Goal: Find contact information: Find contact information

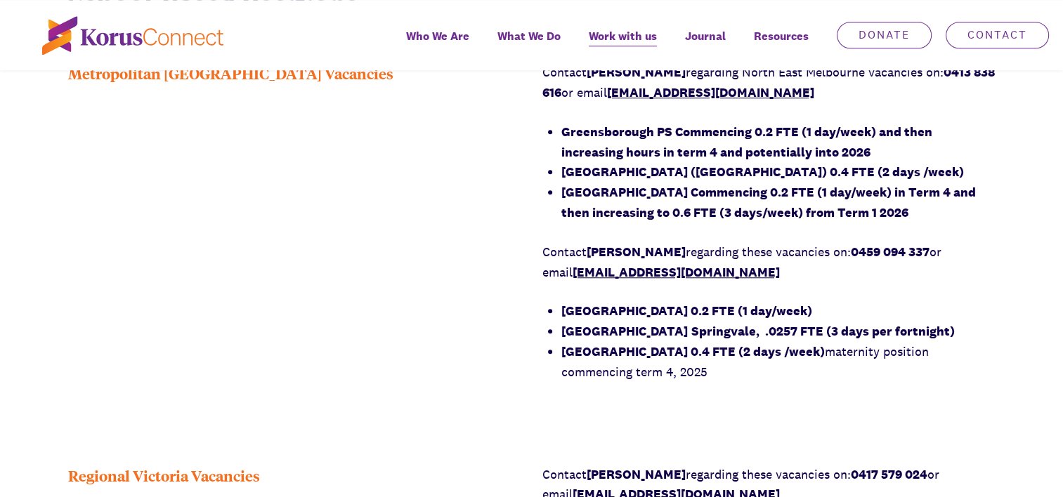
scroll to position [1124, 0]
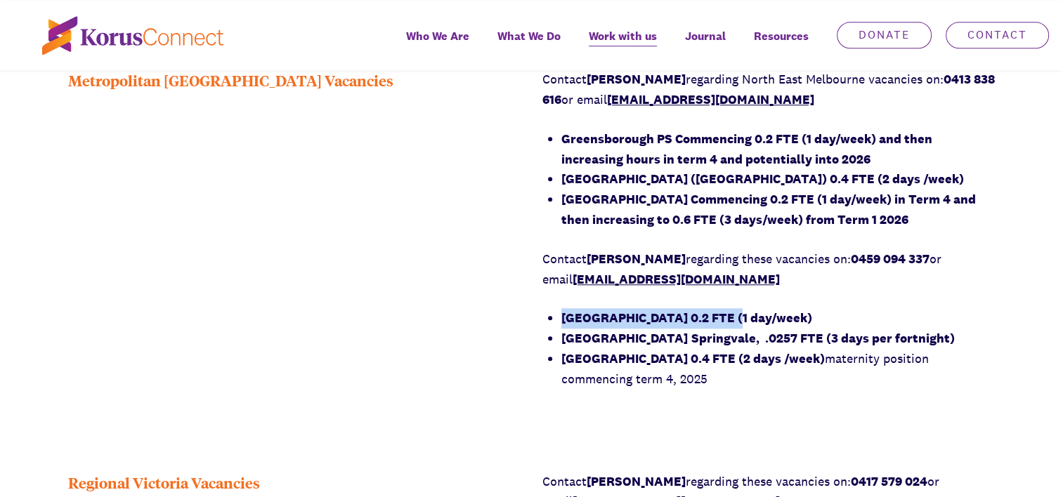
drag, startPoint x: 557, startPoint y: 317, endPoint x: 735, endPoint y: 325, distance: 178.0
click at [734, 325] on div "Contact [PERSON_NAME] regarding [GEOGRAPHIC_DATA] vacancies on: 0413 838 616 or…" at bounding box center [768, 230] width 453 height 320
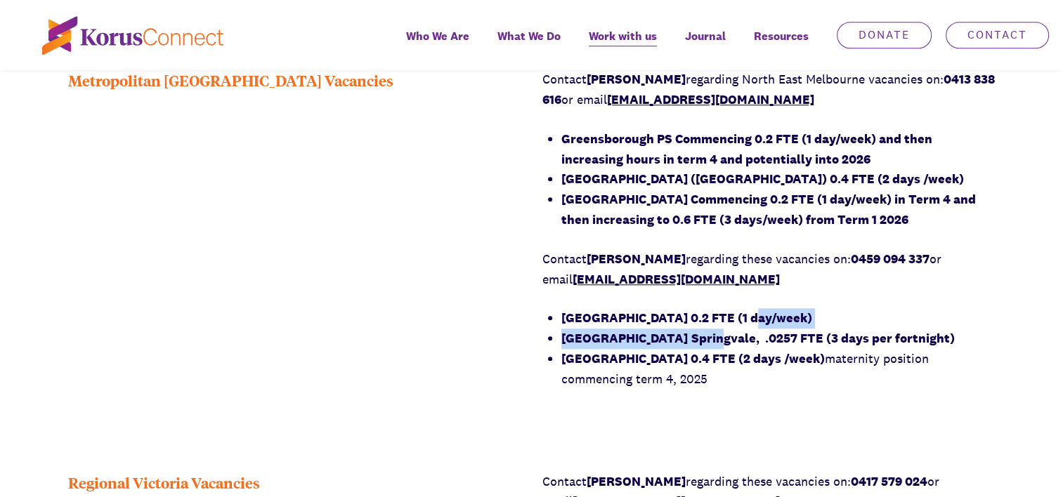
drag, startPoint x: 735, startPoint y: 325, endPoint x: 753, endPoint y: 328, distance: 18.5
click at [753, 328] on ul "[GEOGRAPHIC_DATA] 0.2 FTE (1 day/week) [GEOGRAPHIC_DATA] [GEOGRAPHIC_DATA], .02…" at bounding box center [778, 348] width 434 height 81
drag, startPoint x: 753, startPoint y: 328, endPoint x: 773, endPoint y: 323, distance: 20.3
click at [771, 323] on strong "[GEOGRAPHIC_DATA] 0.2 FTE (1 day/week)" at bounding box center [686, 318] width 251 height 16
click at [789, 321] on strong "[GEOGRAPHIC_DATA] 0.2 FTE (1 day/week)" at bounding box center [686, 318] width 251 height 16
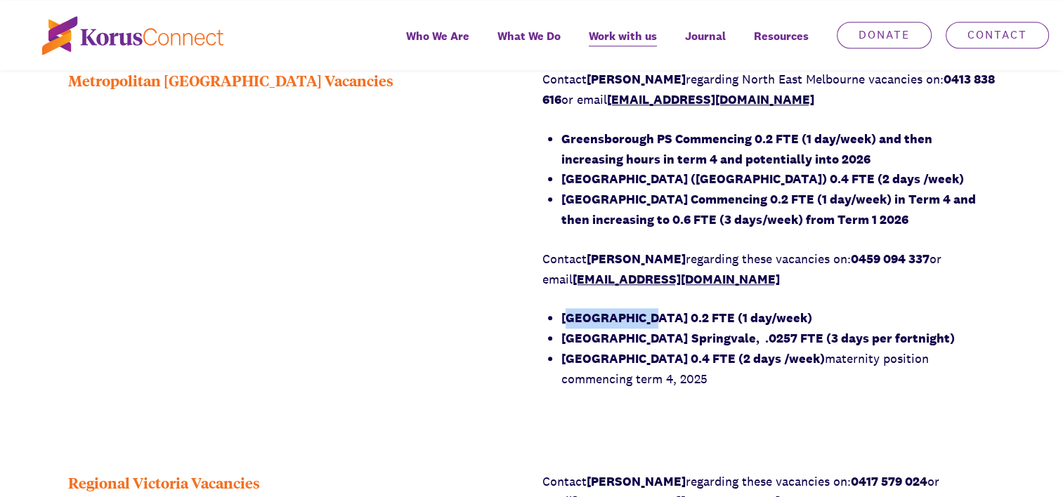
drag, startPoint x: 565, startPoint y: 317, endPoint x: 644, endPoint y: 323, distance: 79.7
click at [644, 323] on strong "[GEOGRAPHIC_DATA] 0.2 FTE (1 day/week)" at bounding box center [686, 318] width 251 height 16
click at [589, 319] on strong "[GEOGRAPHIC_DATA] 0.2 FTE (1 day/week)" at bounding box center [686, 318] width 251 height 16
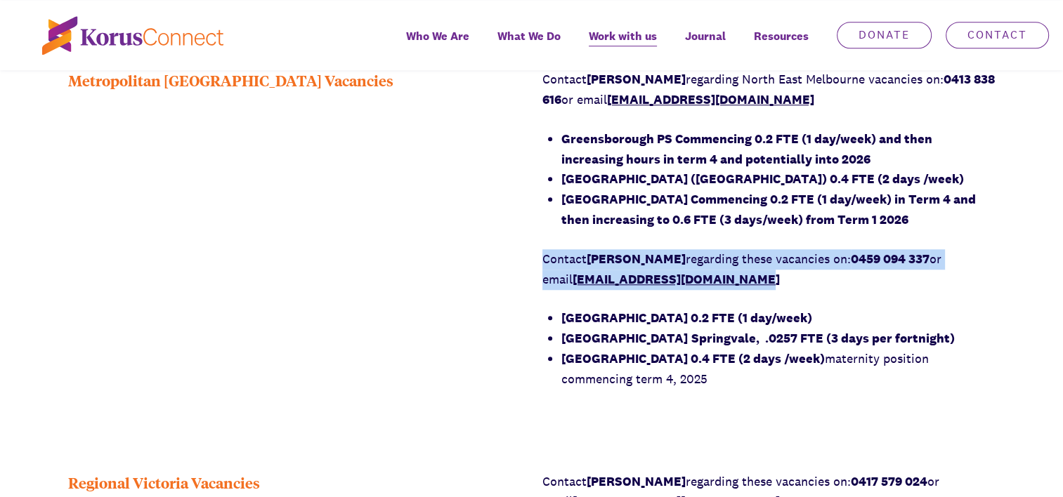
drag, startPoint x: 542, startPoint y: 258, endPoint x: 800, endPoint y: 272, distance: 258.3
click at [800, 272] on p "Contact [PERSON_NAME] regarding these vacancies on: 0459 094 337 or email [EMAI…" at bounding box center [768, 269] width 453 height 41
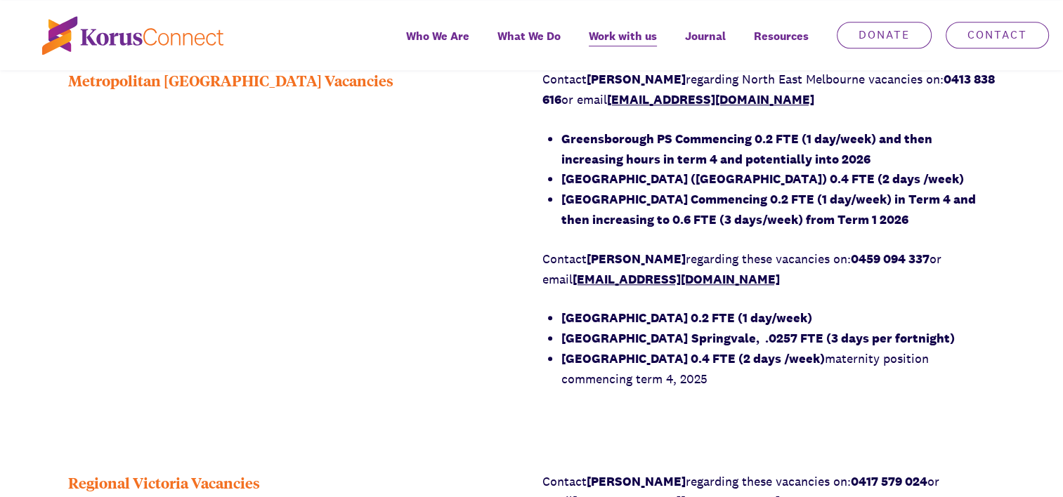
drag, startPoint x: 800, startPoint y: 272, endPoint x: 758, endPoint y: 299, distance: 49.9
click at [758, 299] on div "Contact [PERSON_NAME] regarding [GEOGRAPHIC_DATA] vacancies on: 0413 838 616 or…" at bounding box center [768, 230] width 453 height 320
drag, startPoint x: 542, startPoint y: 255, endPoint x: 846, endPoint y: 375, distance: 326.9
click at [846, 375] on div "Contact [PERSON_NAME] regarding [GEOGRAPHIC_DATA] vacancies on: 0413 838 616 or…" at bounding box center [768, 230] width 453 height 320
copy div "Contact [PERSON_NAME] regarding these vacancies on: 0459 094 337 or email [EMAI…"
